Goal: Contribute content

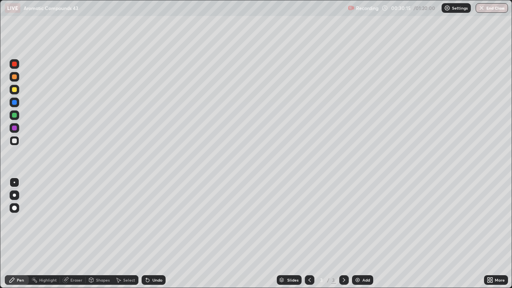
scroll to position [288, 512]
click at [236, 288] on div "Slides 3 / 3 Add" at bounding box center [325, 280] width 319 height 16
click at [154, 283] on div "Undo" at bounding box center [154, 280] width 24 height 10
click at [153, 282] on div "Undo" at bounding box center [157, 280] width 10 height 4
click at [13, 94] on div at bounding box center [15, 90] width 10 height 10
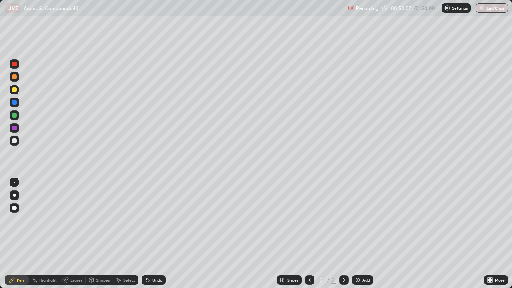
click at [155, 284] on div "Undo" at bounding box center [154, 280] width 24 height 10
click at [154, 283] on div "Undo" at bounding box center [154, 280] width 24 height 10
click at [153, 283] on div "Undo" at bounding box center [154, 280] width 24 height 10
click at [14, 80] on div at bounding box center [15, 77] width 10 height 10
click at [158, 276] on div "Undo" at bounding box center [154, 280] width 24 height 10
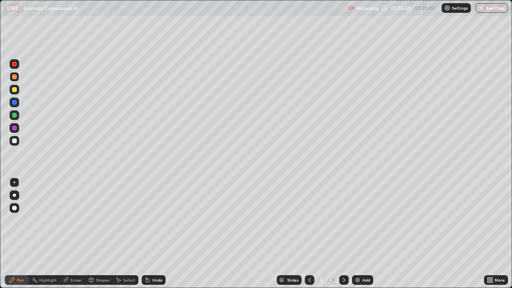
click at [156, 280] on div "Undo" at bounding box center [157, 280] width 10 height 4
click at [158, 279] on div "Undo" at bounding box center [157, 280] width 10 height 4
click at [367, 276] on div "Add" at bounding box center [362, 280] width 21 height 10
click at [16, 144] on div at bounding box center [15, 141] width 10 height 10
click at [161, 280] on div "Undo" at bounding box center [157, 280] width 10 height 4
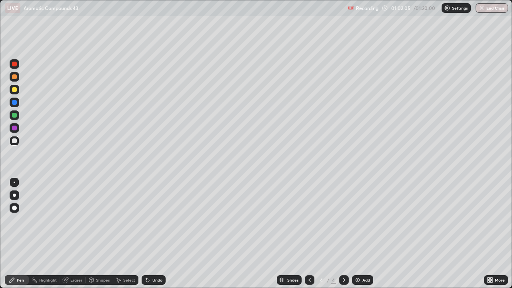
click at [153, 280] on div "Undo" at bounding box center [157, 280] width 10 height 4
click at [157, 279] on div "Undo" at bounding box center [157, 280] width 10 height 4
click at [160, 284] on div "Undo" at bounding box center [154, 280] width 24 height 10
click at [364, 285] on div "Add" at bounding box center [362, 280] width 21 height 10
click at [157, 282] on div "Undo" at bounding box center [157, 280] width 10 height 4
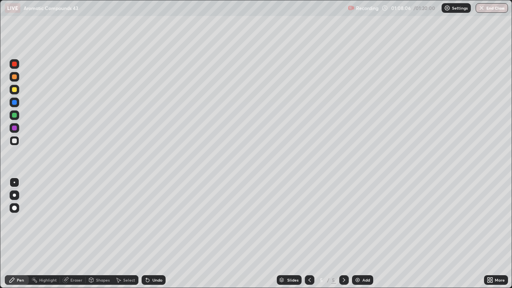
click at [158, 284] on div "Undo" at bounding box center [154, 280] width 24 height 10
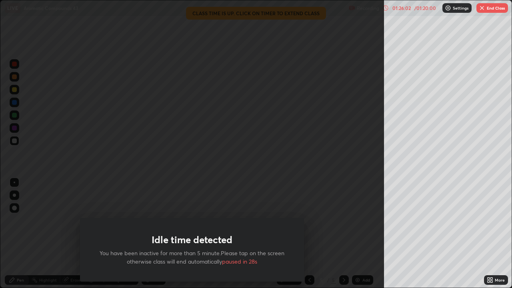
click at [490, 9] on button "End Class" at bounding box center [493, 8] width 32 height 10
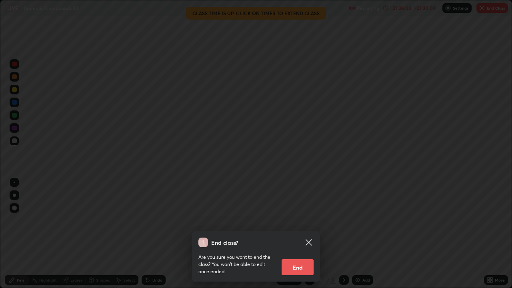
click at [303, 266] on button "End" at bounding box center [298, 267] width 32 height 16
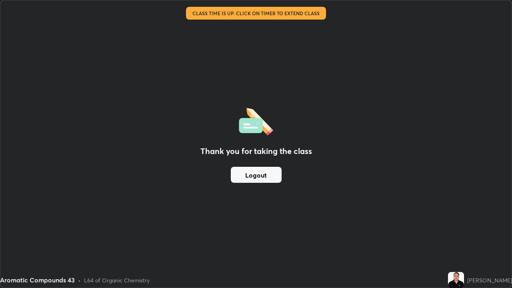
click at [271, 178] on button "Logout" at bounding box center [256, 175] width 51 height 16
